Goal: Browse casually: Explore the website without a specific task or goal

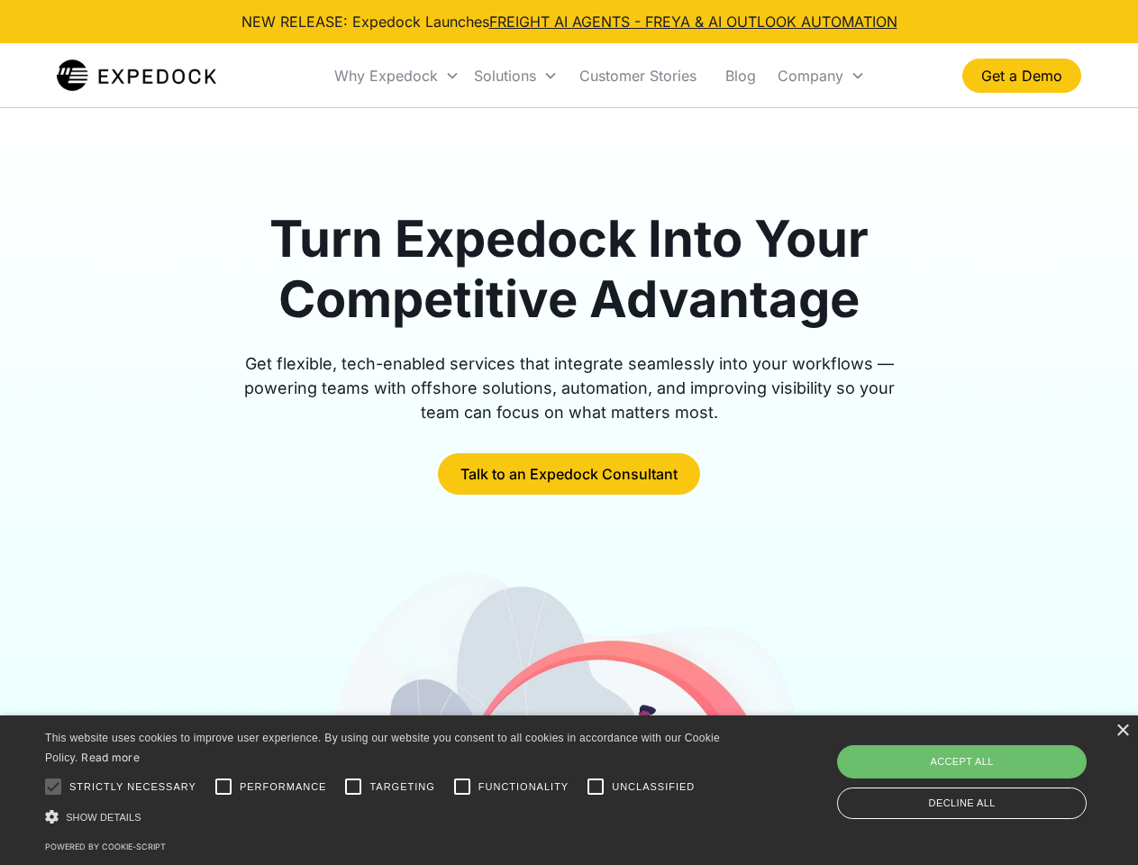
click at [397, 76] on div "Why Expedock" at bounding box center [386, 76] width 104 height 18
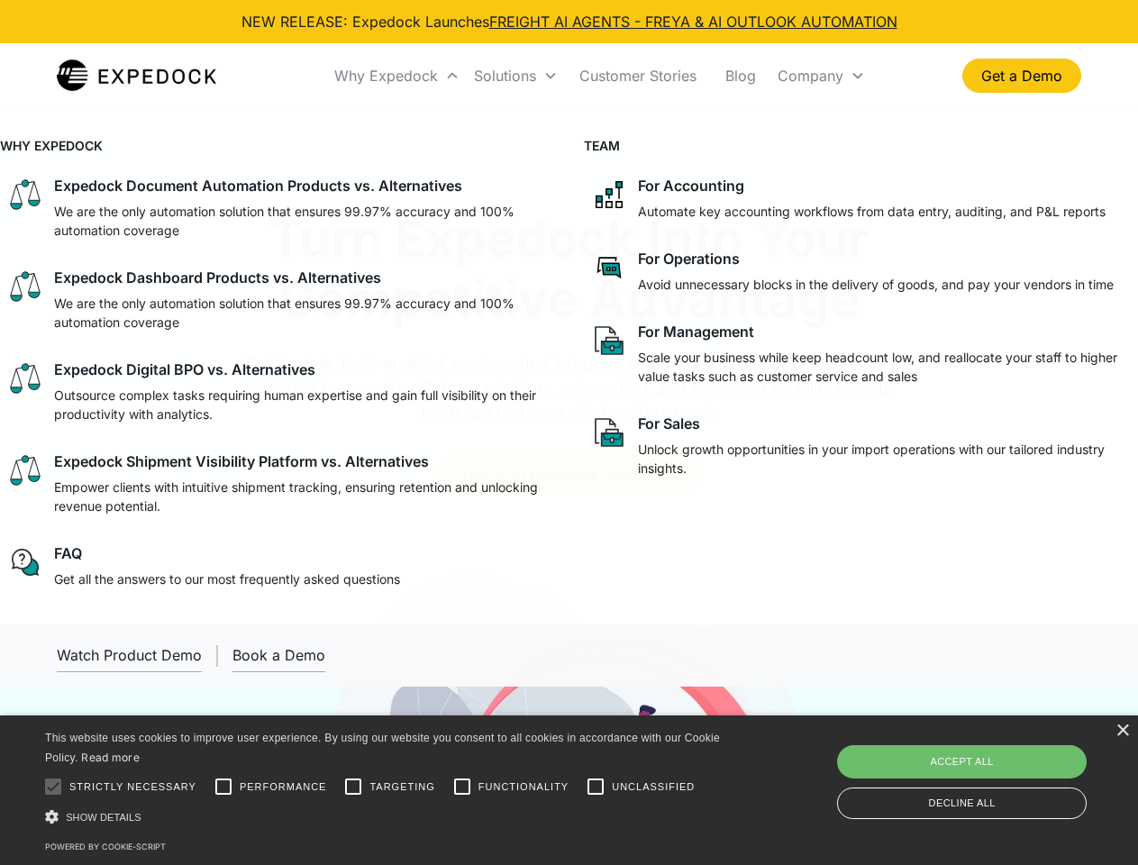
click at [515, 76] on div "Solutions" at bounding box center [505, 76] width 62 height 18
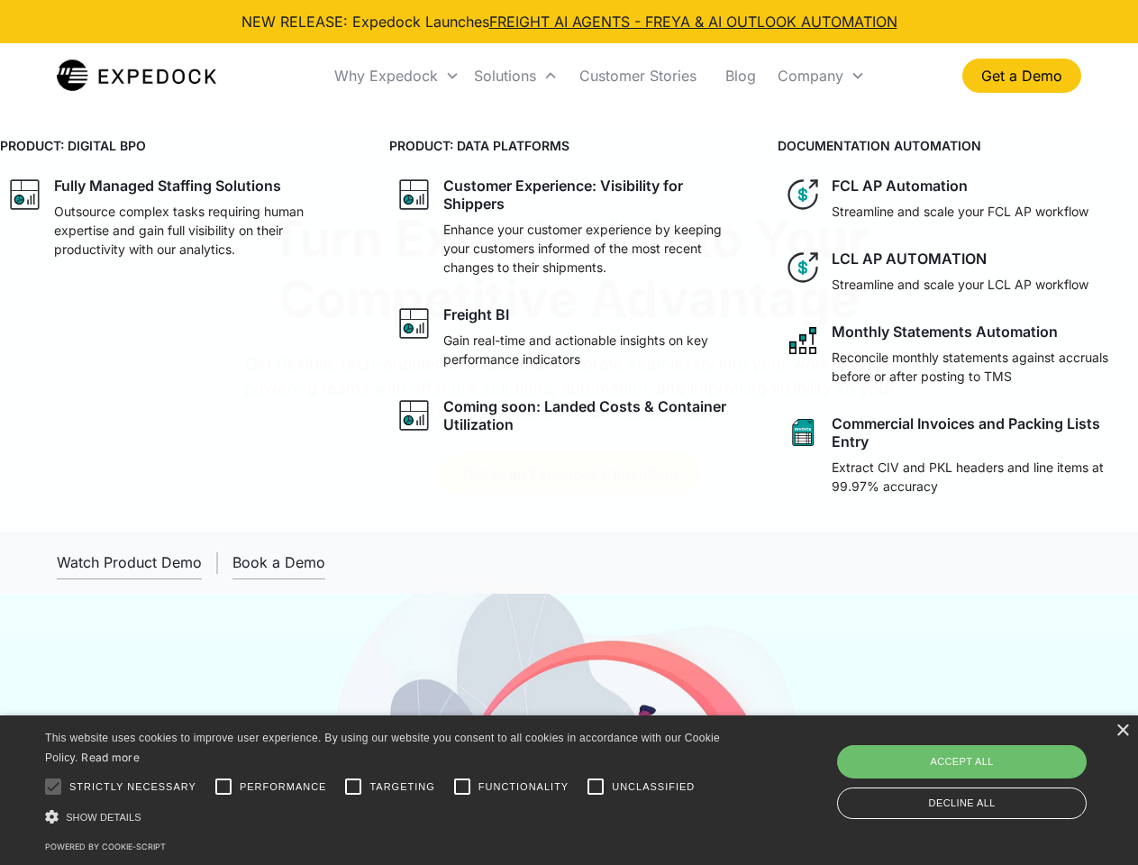
click at [821, 76] on div "Company" at bounding box center [811, 76] width 66 height 18
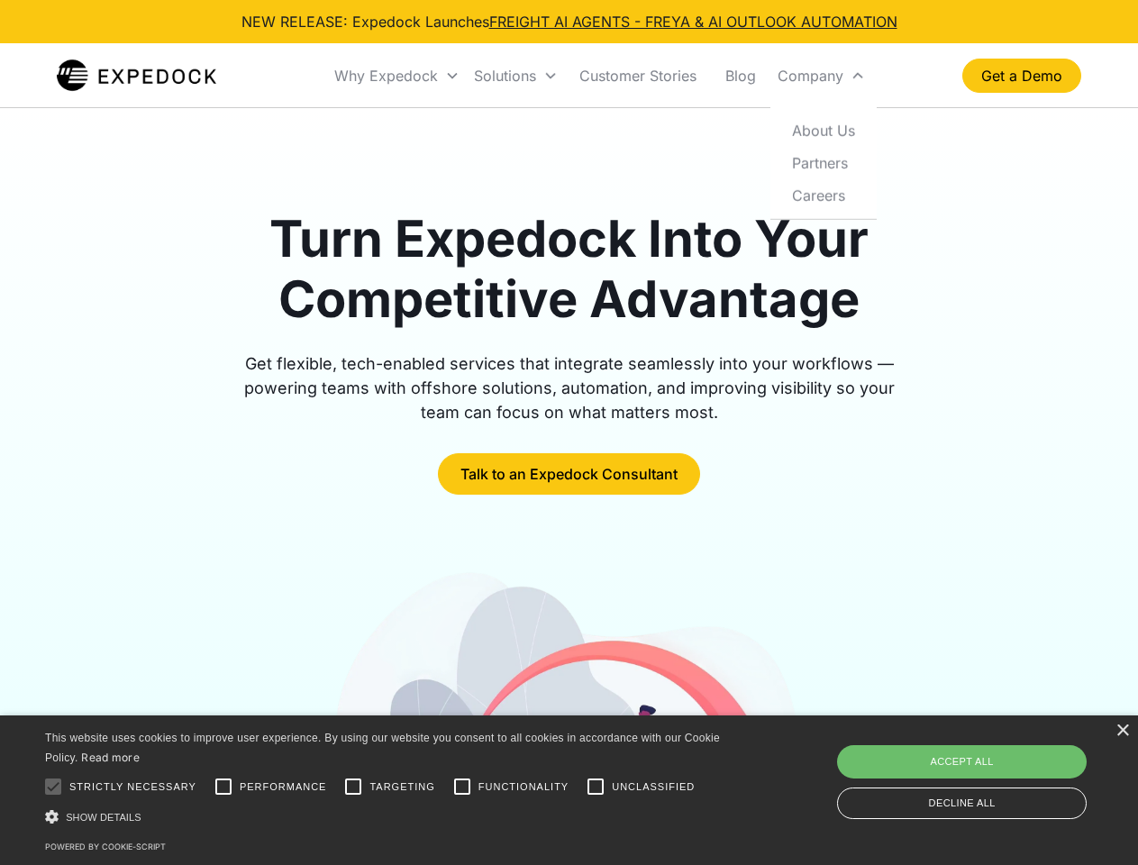
click at [53, 787] on div at bounding box center [53, 787] width 36 height 36
click at [223, 787] on input "Performance" at bounding box center [223, 787] width 36 height 36
checkbox input "true"
click at [353, 787] on input "Targeting" at bounding box center [353, 787] width 36 height 36
checkbox input "true"
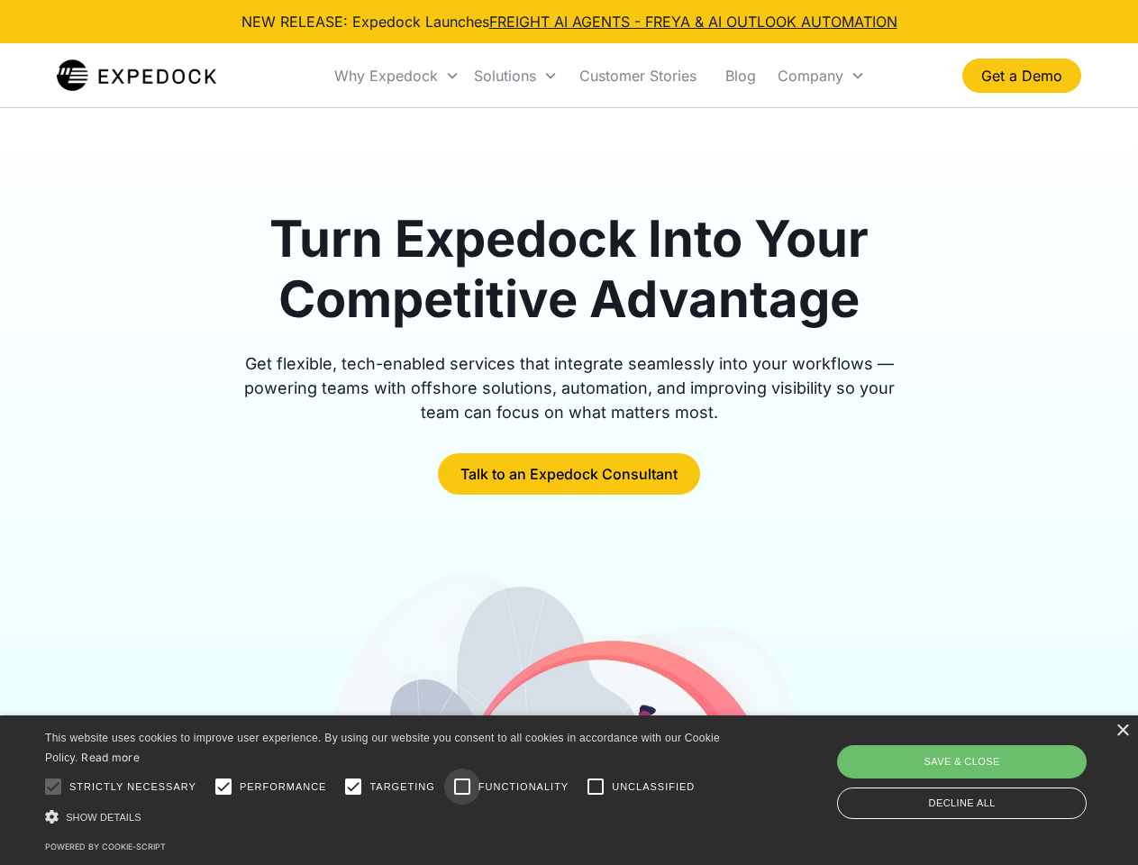
click at [462, 787] on input "Functionality" at bounding box center [462, 787] width 36 height 36
checkbox input "true"
click at [596, 787] on input "Unclassified" at bounding box center [596, 787] width 36 height 36
checkbox input "true"
click at [386, 816] on div "Show details Hide details" at bounding box center [385, 816] width 681 height 19
